Goal: Task Accomplishment & Management: Manage account settings

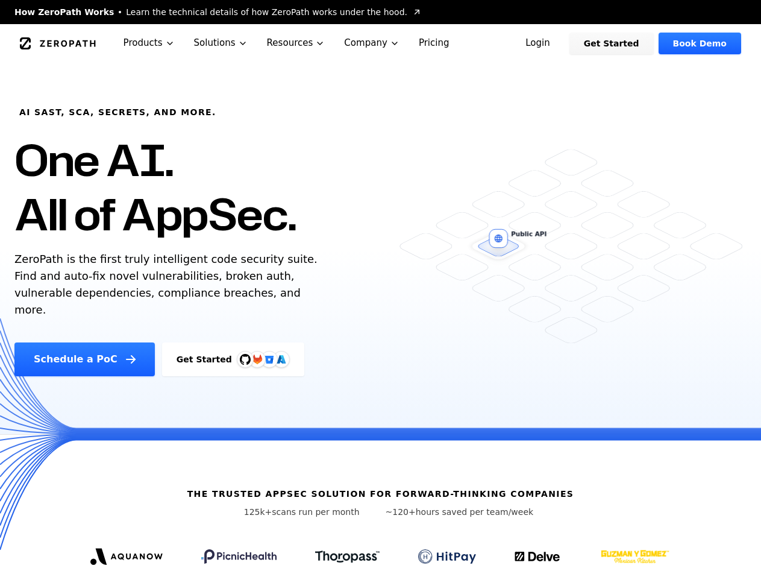
click at [550, 42] on link "Login" at bounding box center [538, 44] width 54 height 22
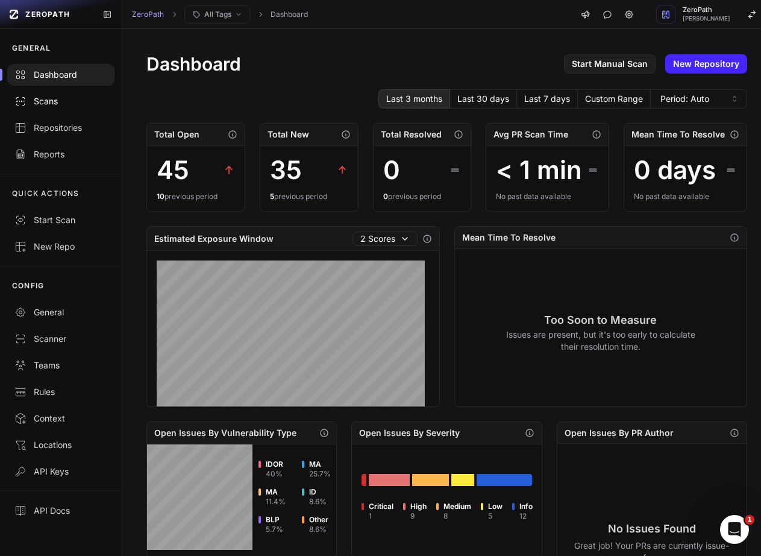
click at [62, 105] on div "Scans" at bounding box center [60, 101] width 93 height 12
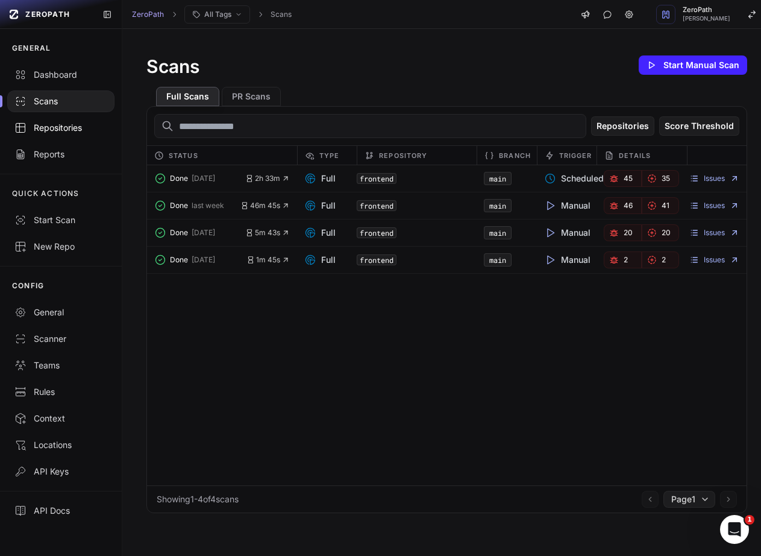
click at [50, 137] on link "Repositories" at bounding box center [61, 128] width 122 height 27
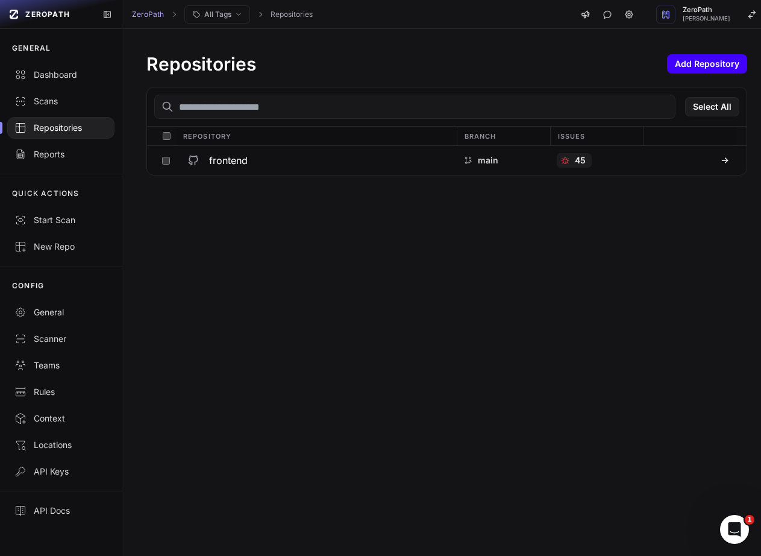
click at [667, 62] on button "Add Repository" at bounding box center [707, 63] width 80 height 19
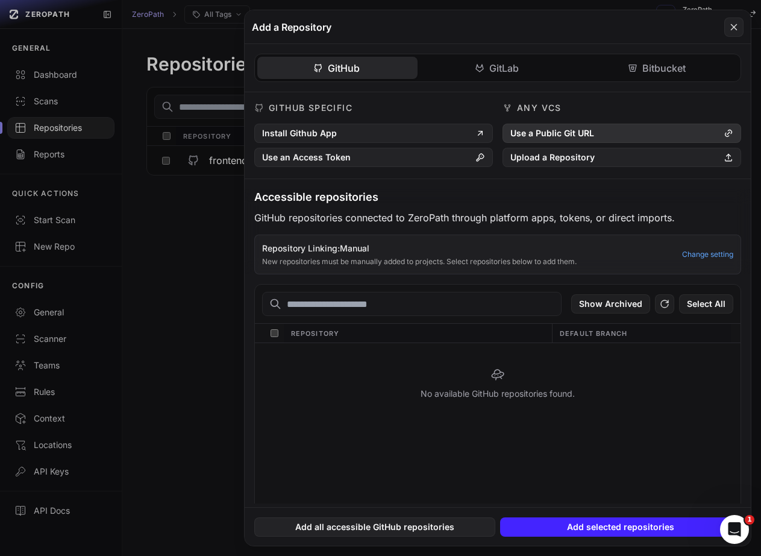
click at [530, 127] on button "Use a Public Git URL" at bounding box center [622, 133] width 239 height 19
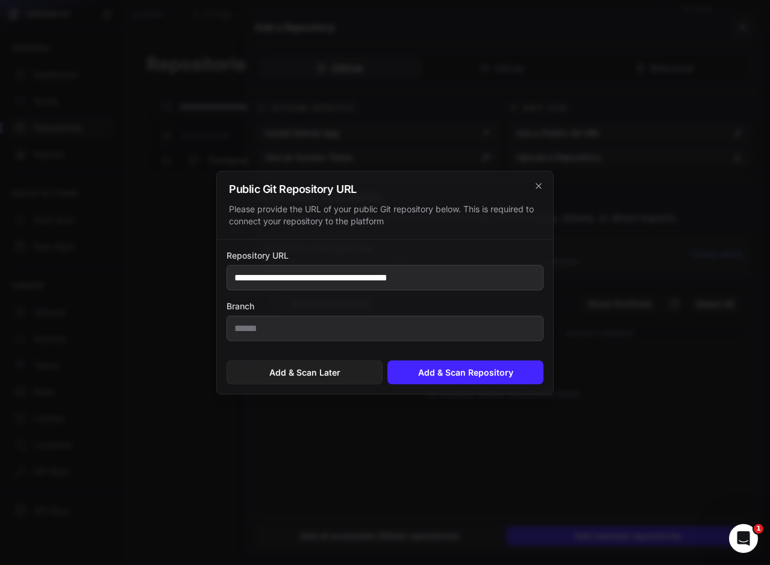
click at [466, 283] on input "**********" at bounding box center [385, 277] width 317 height 25
type input "**********"
click at [477, 377] on button "Add & Scan Repository" at bounding box center [465, 372] width 156 height 24
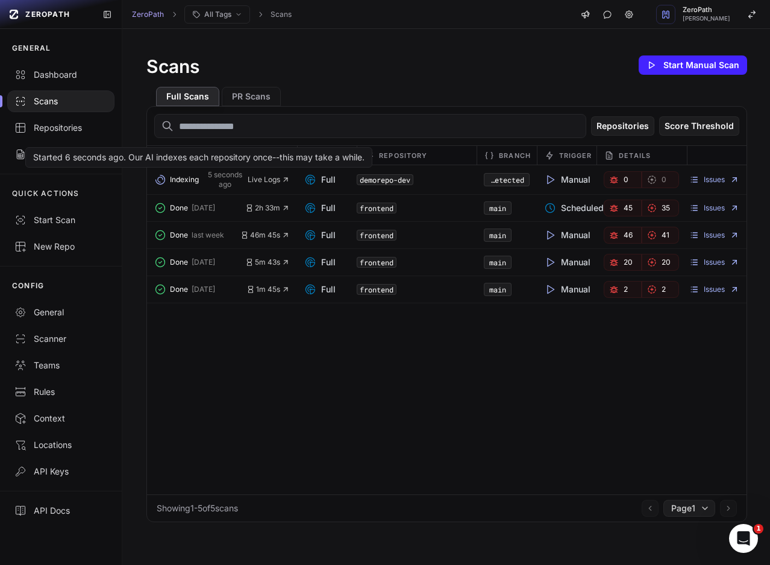
click at [241, 182] on span "5 seconds ago" at bounding box center [224, 179] width 45 height 19
click at [267, 178] on span "Live Logs" at bounding box center [269, 180] width 42 height 10
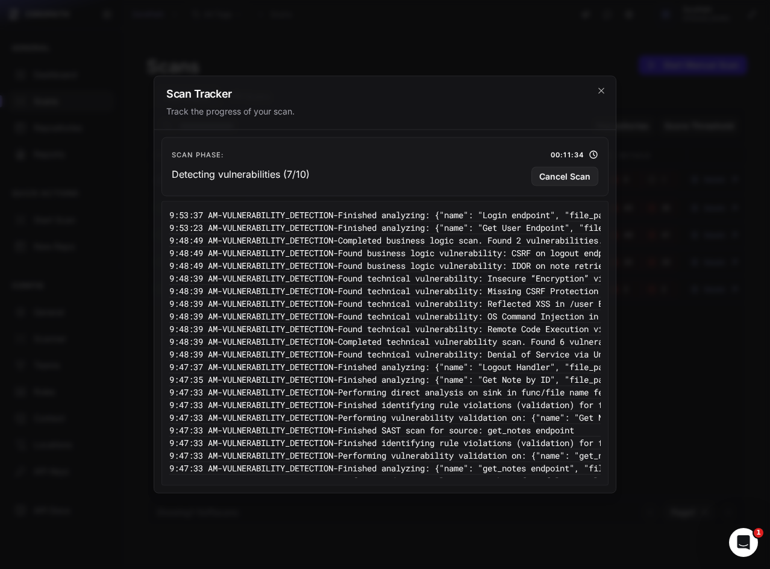
click at [588, 79] on div "Scan Tracker Track the progress of your scan." at bounding box center [385, 104] width 462 height 54
click at [601, 90] on icon "cross 2," at bounding box center [600, 90] width 5 height 5
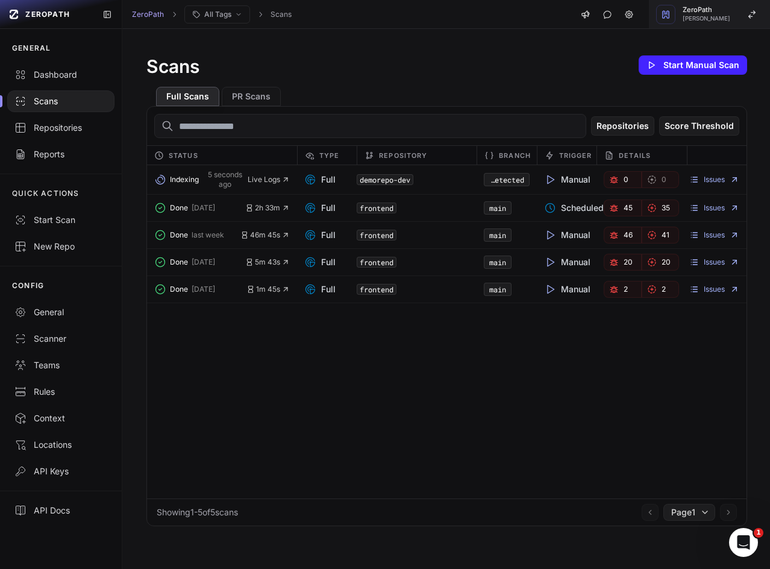
click at [687, 22] on button "ZeroPath Mohammed Saleem" at bounding box center [710, 14] width 122 height 29
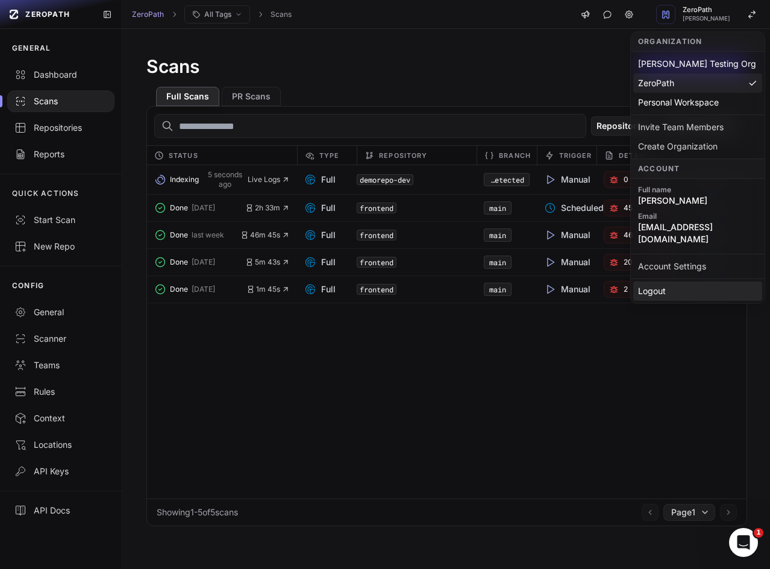
click at [652, 281] on div "Logout" at bounding box center [697, 290] width 129 height 19
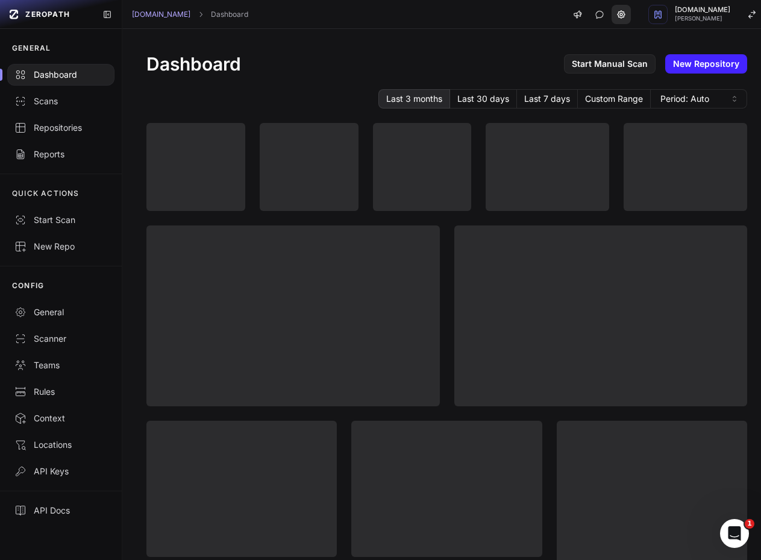
drag, startPoint x: 501, startPoint y: 41, endPoint x: 613, endPoint y: 4, distance: 118.0
click at [501, 39] on div "Dashboard Start Manual Scan New Repository Last 3 months Last 30 days Last 7 da…" at bounding box center [446, 463] width 649 height 868
click at [671, 8] on button "Cloudwalk.io Bruno Melo de Souza" at bounding box center [706, 14] width 130 height 29
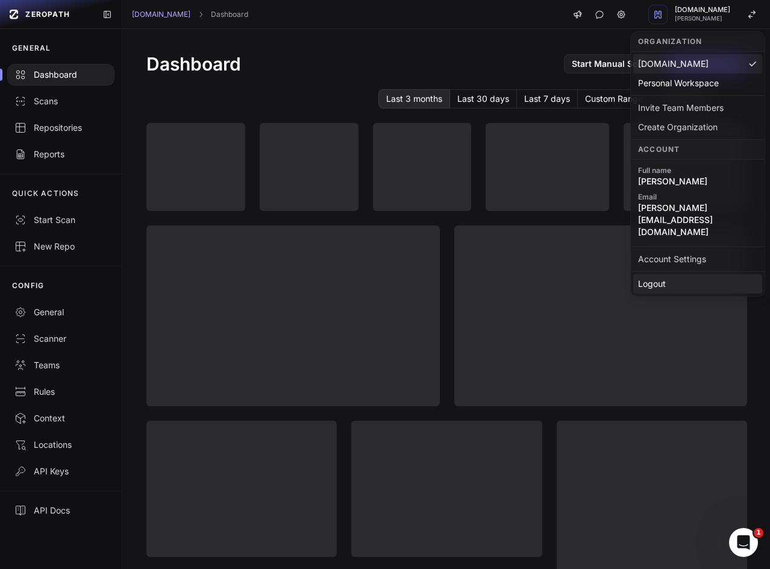
click at [637, 274] on div "Logout" at bounding box center [697, 283] width 129 height 19
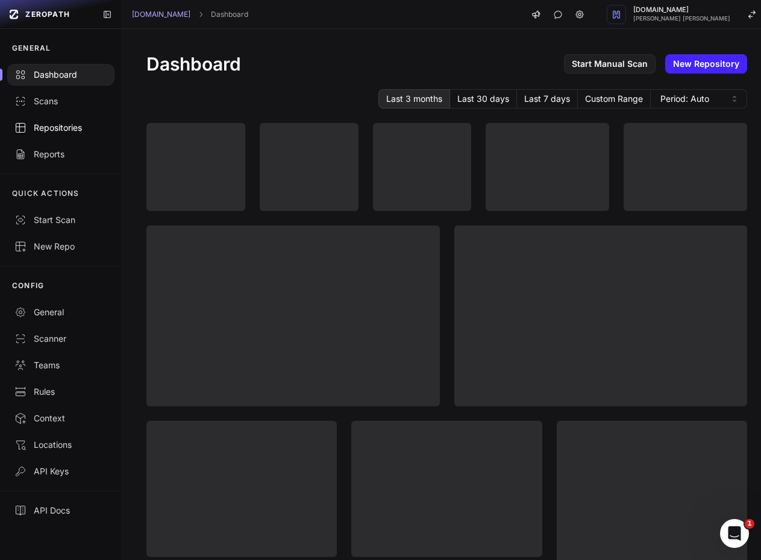
click at [36, 116] on link "Repositories" at bounding box center [61, 128] width 122 height 27
click at [351, 55] on div "Dashboard Start Manual Scan New Repository" at bounding box center [446, 64] width 601 height 22
click at [451, 56] on div "Dashboard Start Manual Scan New Repository" at bounding box center [446, 64] width 601 height 22
click at [366, 38] on div "Dashboard Start Manual Scan New Repository Last 3 months Last 30 days Last 7 da…" at bounding box center [446, 463] width 649 height 868
click at [54, 120] on link "Repositories" at bounding box center [61, 128] width 122 height 27
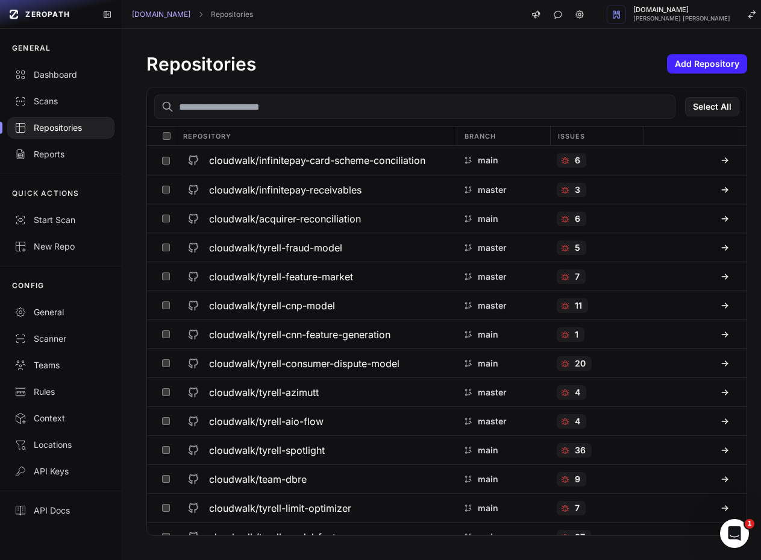
click at [416, 65] on div "Repositories Add Repository" at bounding box center [446, 64] width 601 height 22
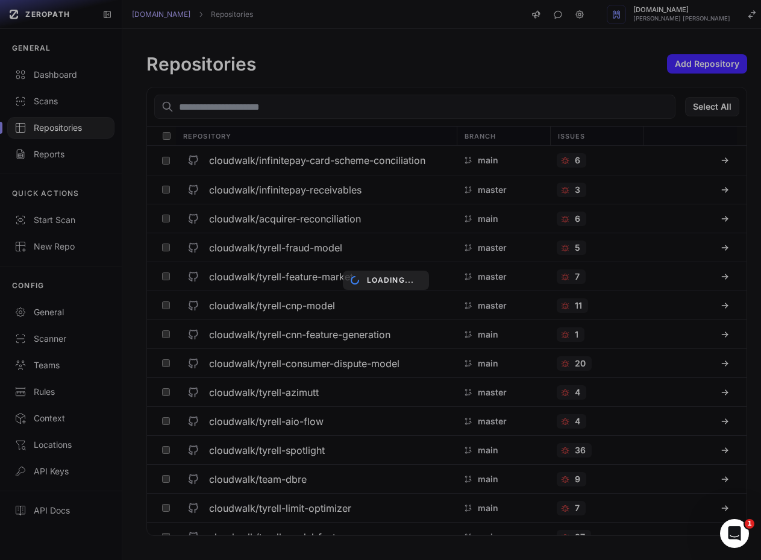
click at [87, 80] on div "Loading..." at bounding box center [385, 280] width 771 height 560
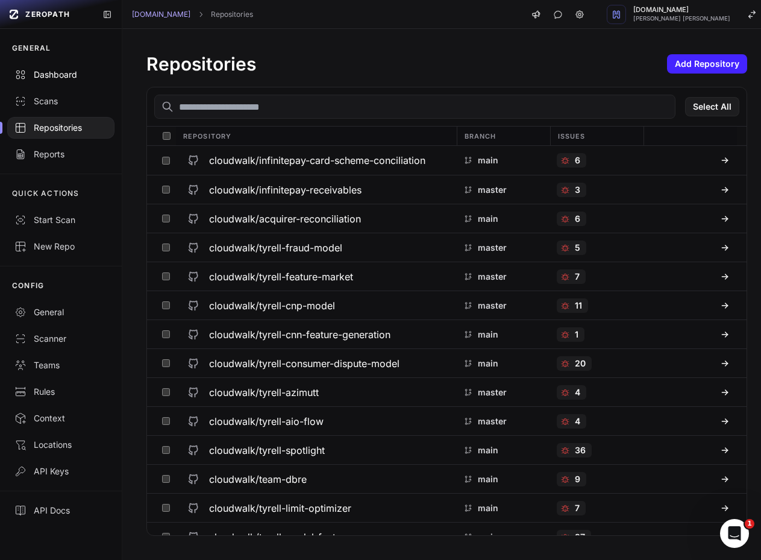
click at [47, 77] on div "Dashboard" at bounding box center [60, 75] width 93 height 12
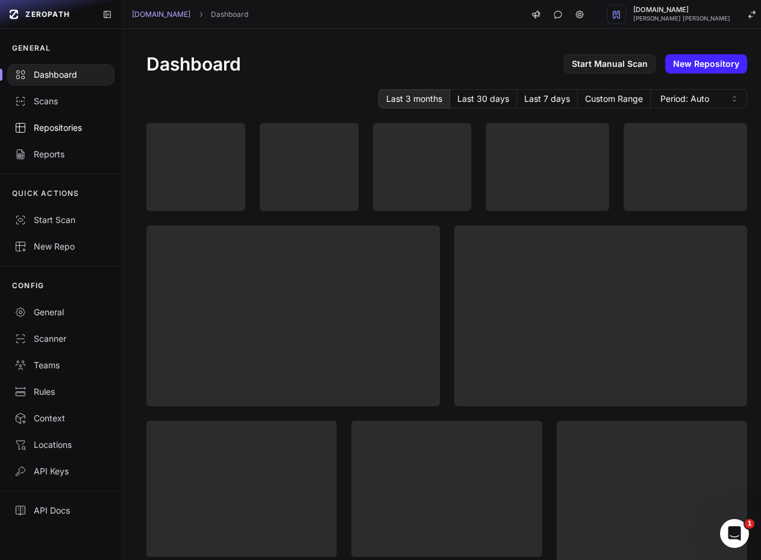
click at [76, 124] on div "Repositories" at bounding box center [60, 128] width 93 height 12
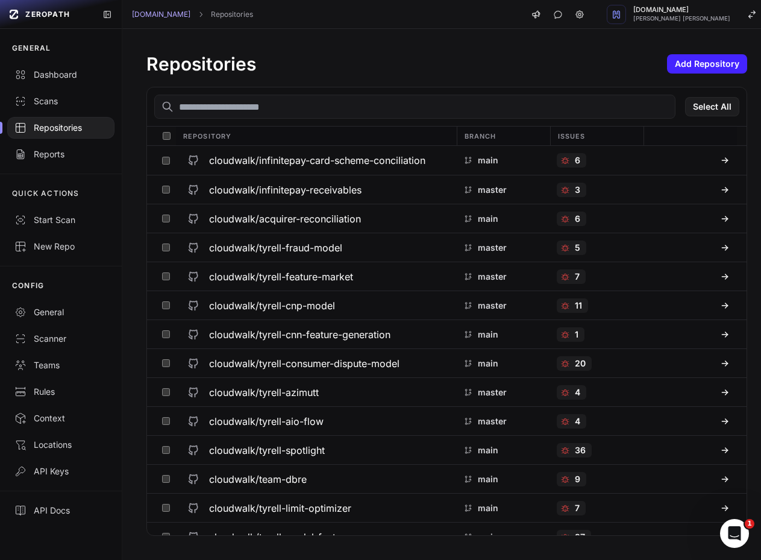
click at [387, 53] on div "Repositories Add Repository" at bounding box center [446, 64] width 601 height 22
click at [71, 69] on div "Dashboard" at bounding box center [60, 75] width 93 height 12
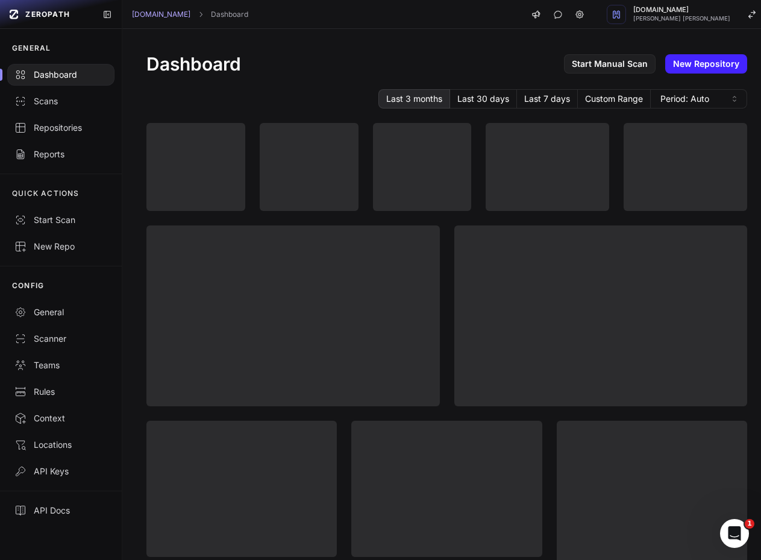
click at [291, 54] on div "Dashboard Start Manual Scan New Repository" at bounding box center [446, 64] width 601 height 22
